Goal: Information Seeking & Learning: Check status

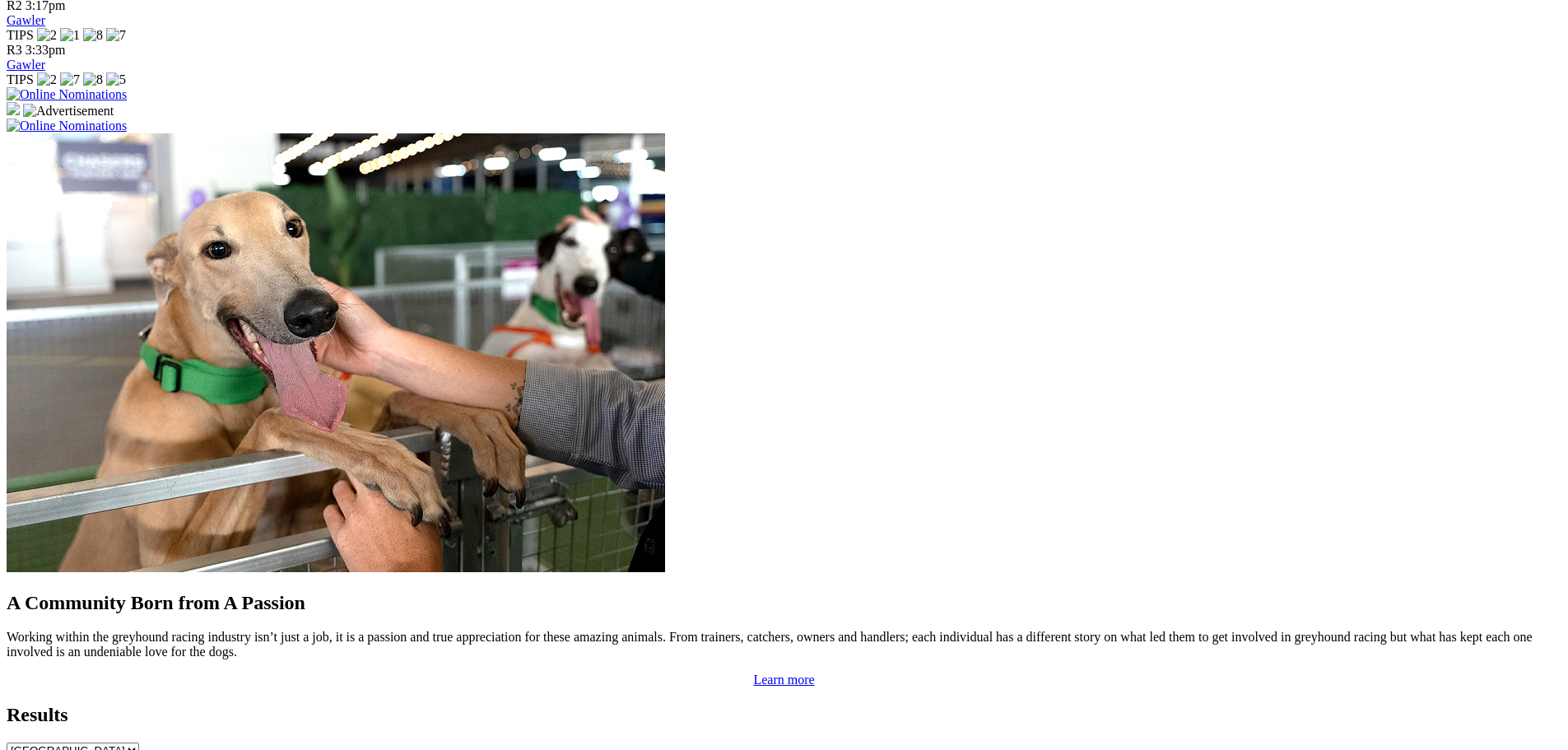
scroll to position [1235, 0]
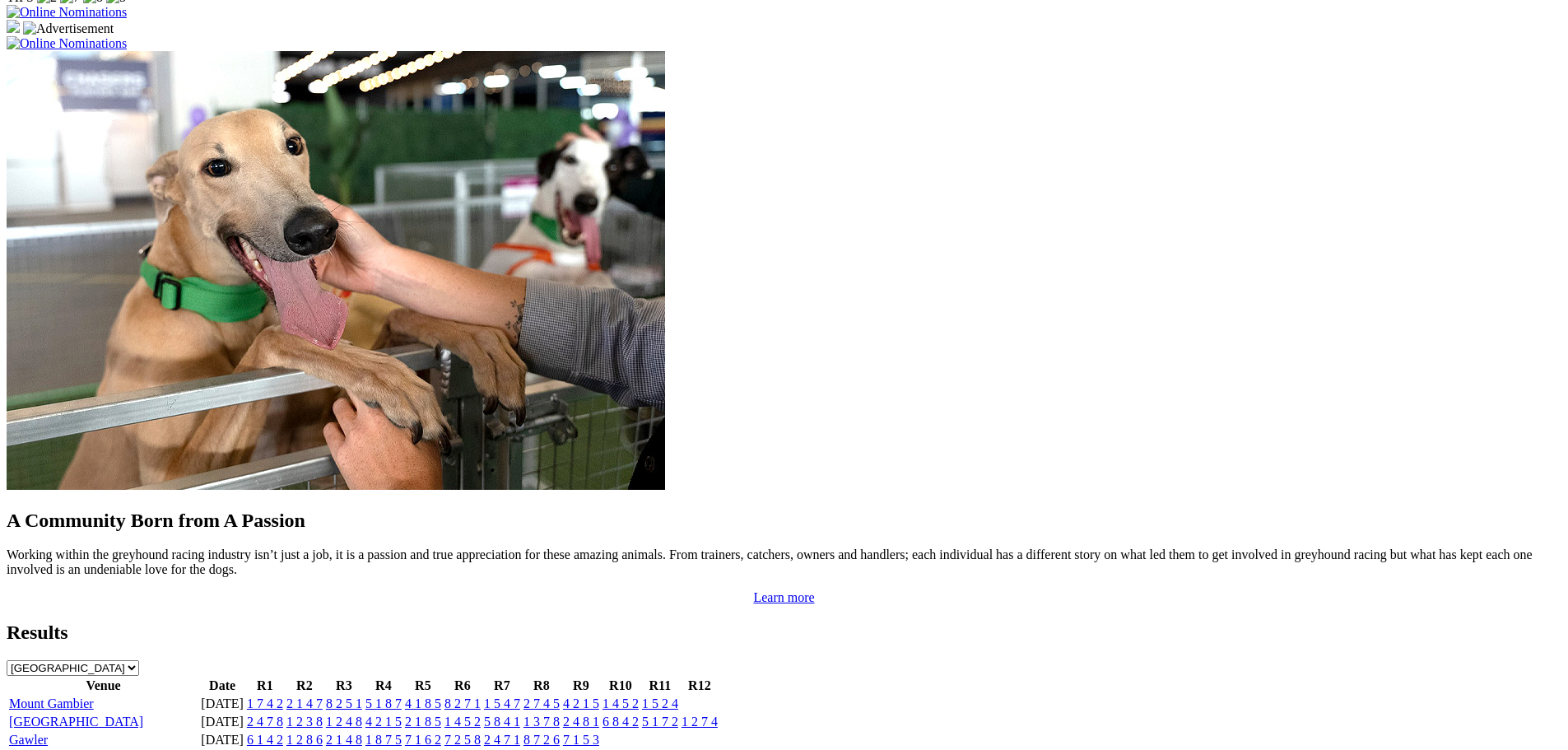
click at [144, 714] on link "[GEOGRAPHIC_DATA]" at bounding box center [76, 721] width 135 height 14
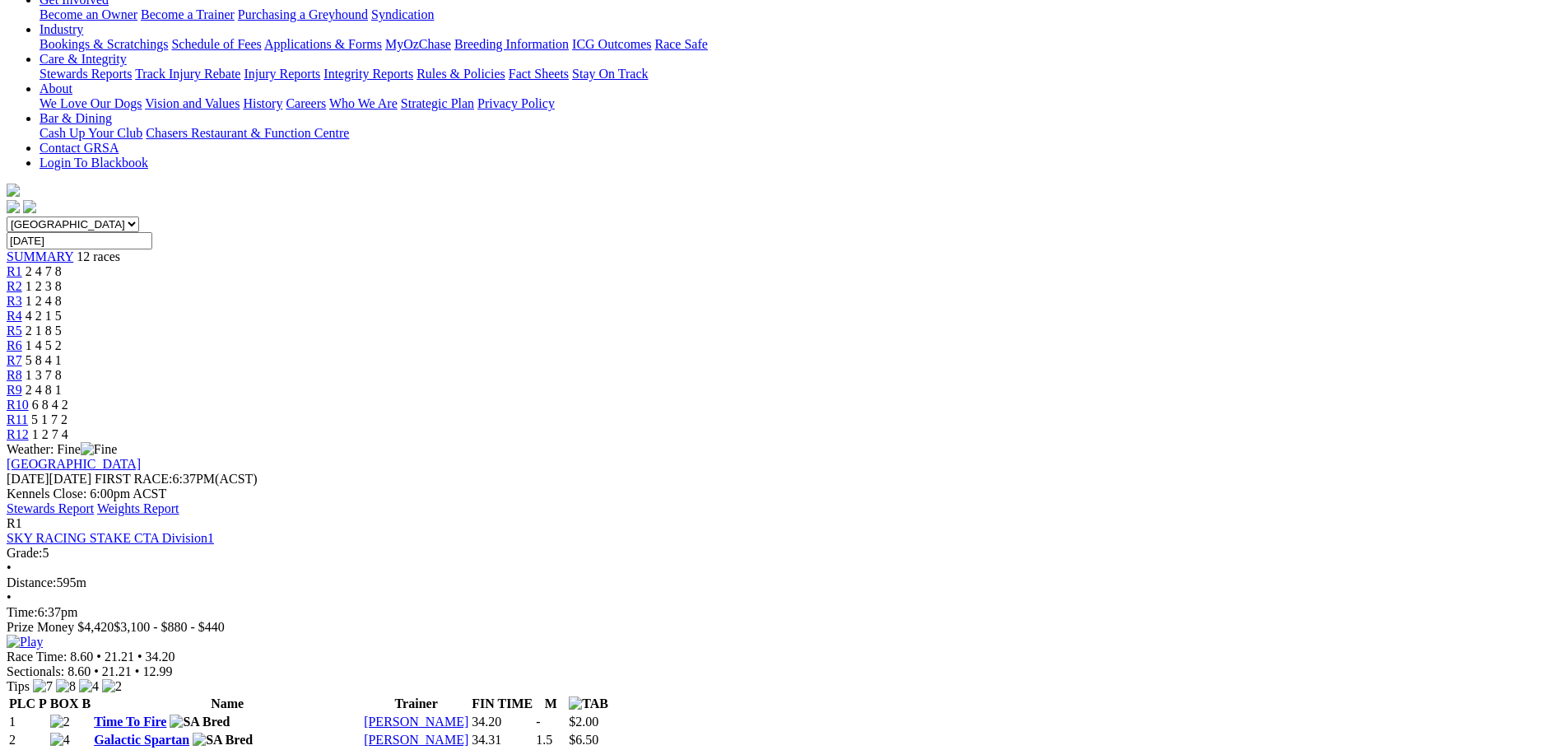
scroll to position [494, 0]
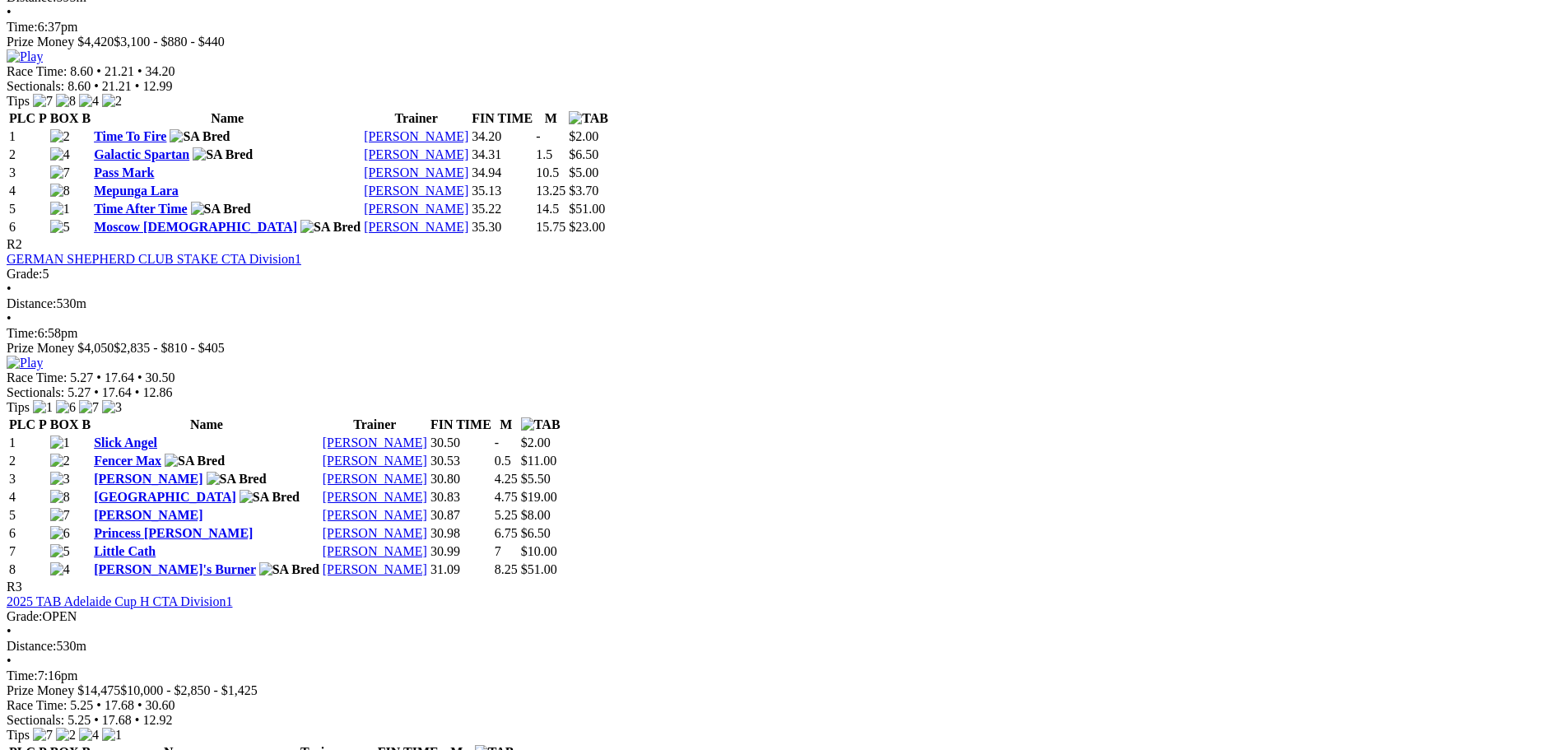
scroll to position [741, 0]
